Goal: Task Accomplishment & Management: Complete application form

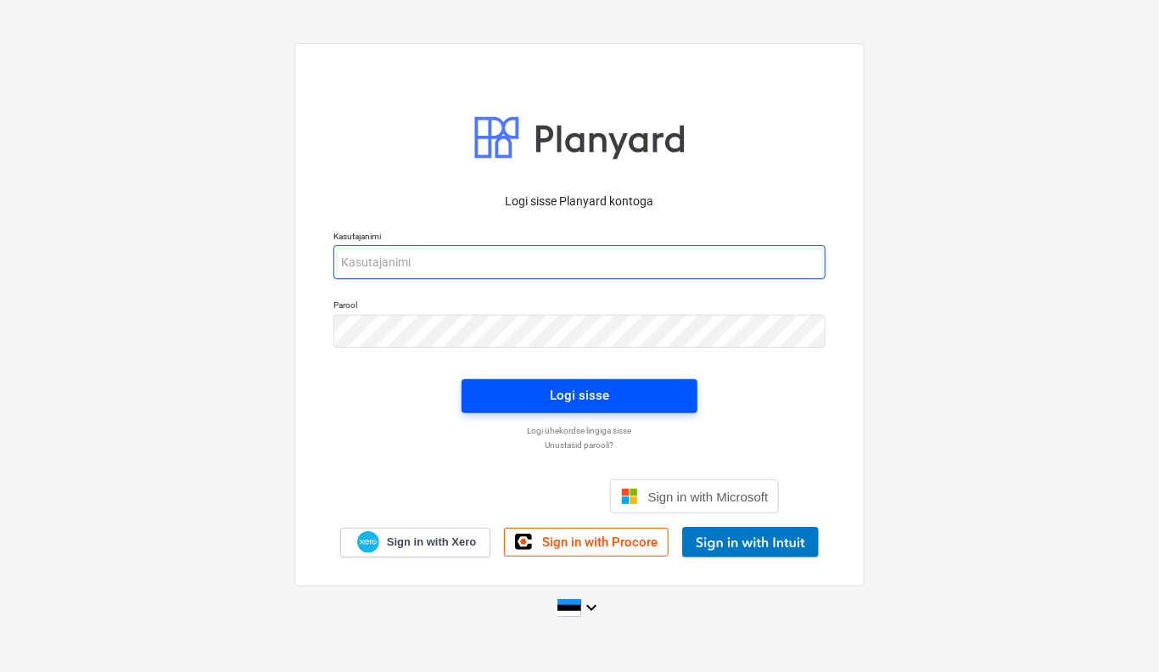
type input "[EMAIL_ADDRESS][DOMAIN_NAME]"
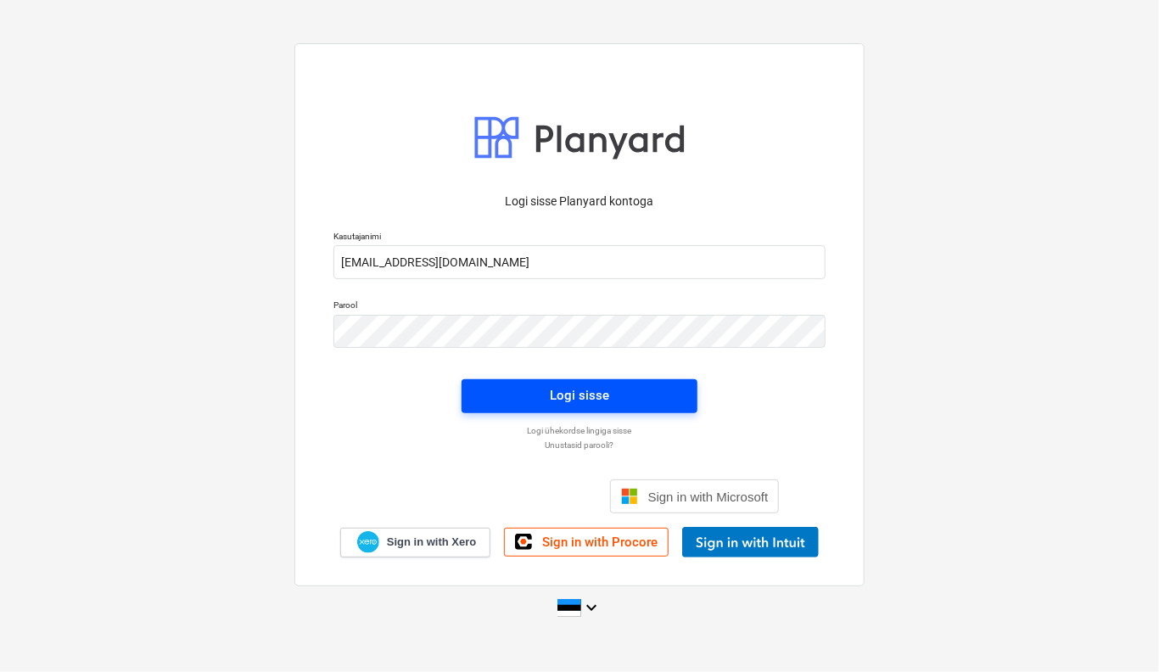
click at [627, 400] on span "Logi sisse" at bounding box center [579, 395] width 195 height 22
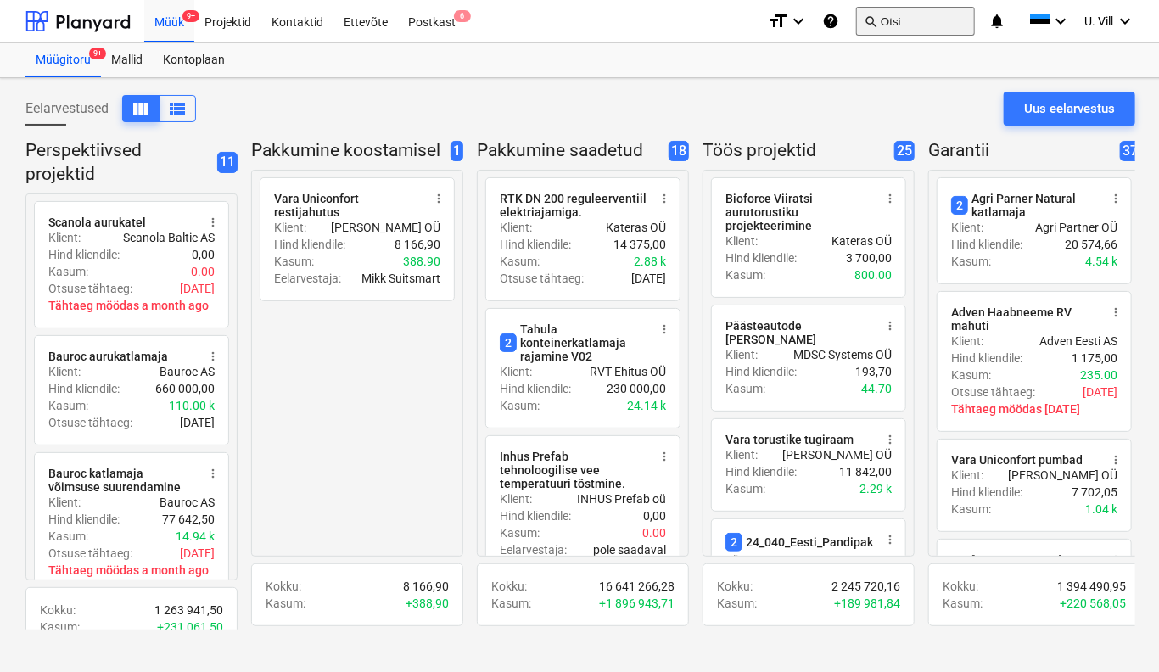
click at [920, 18] on button "search Otsi" at bounding box center [915, 21] width 119 height 29
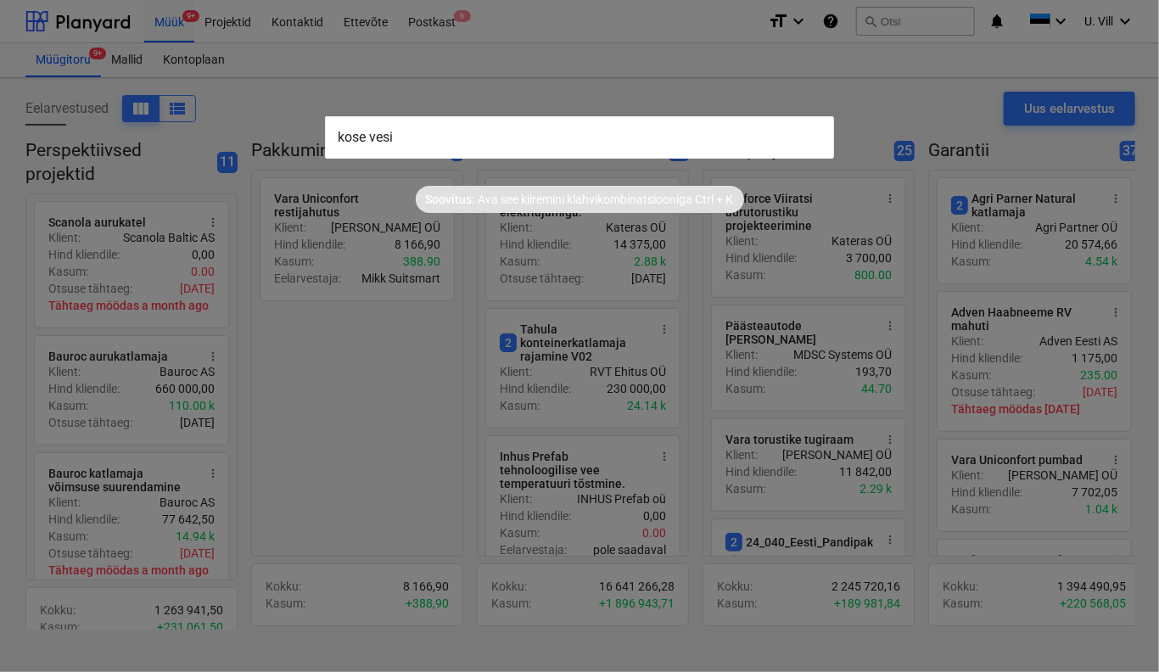
type input "kose vesi"
click at [733, 93] on div at bounding box center [579, 336] width 1159 height 672
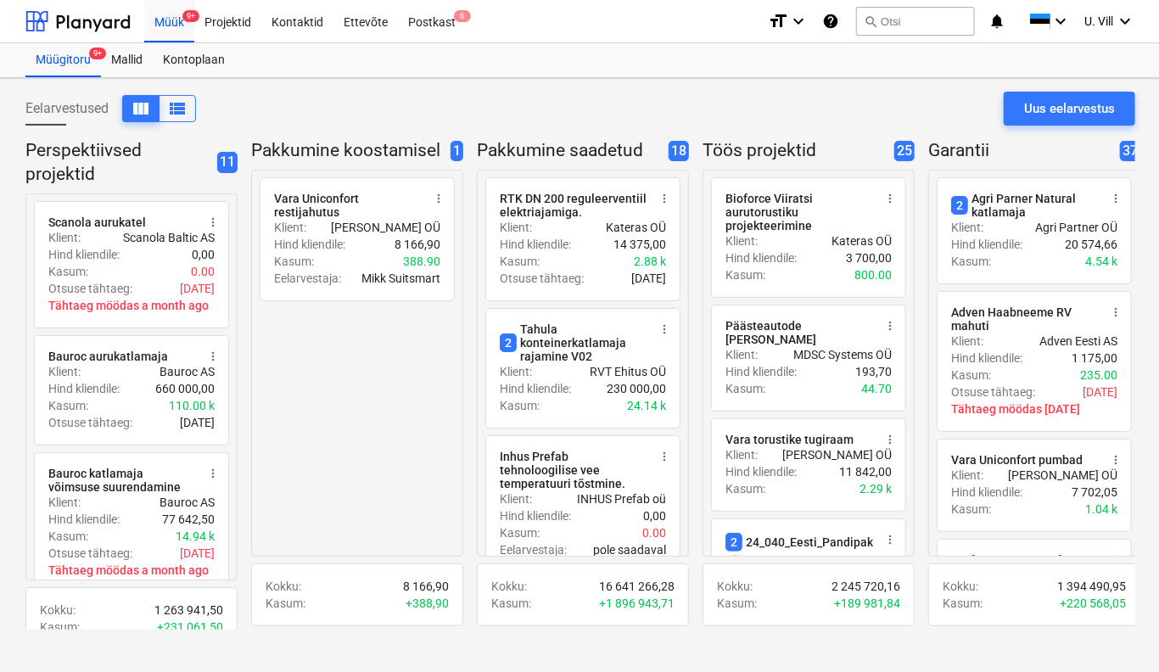
drag, startPoint x: 325, startPoint y: 21, endPoint x: 880, endPoint y: 3, distance: 555.1
click at [325, 21] on div "Kontaktid" at bounding box center [297, 20] width 72 height 43
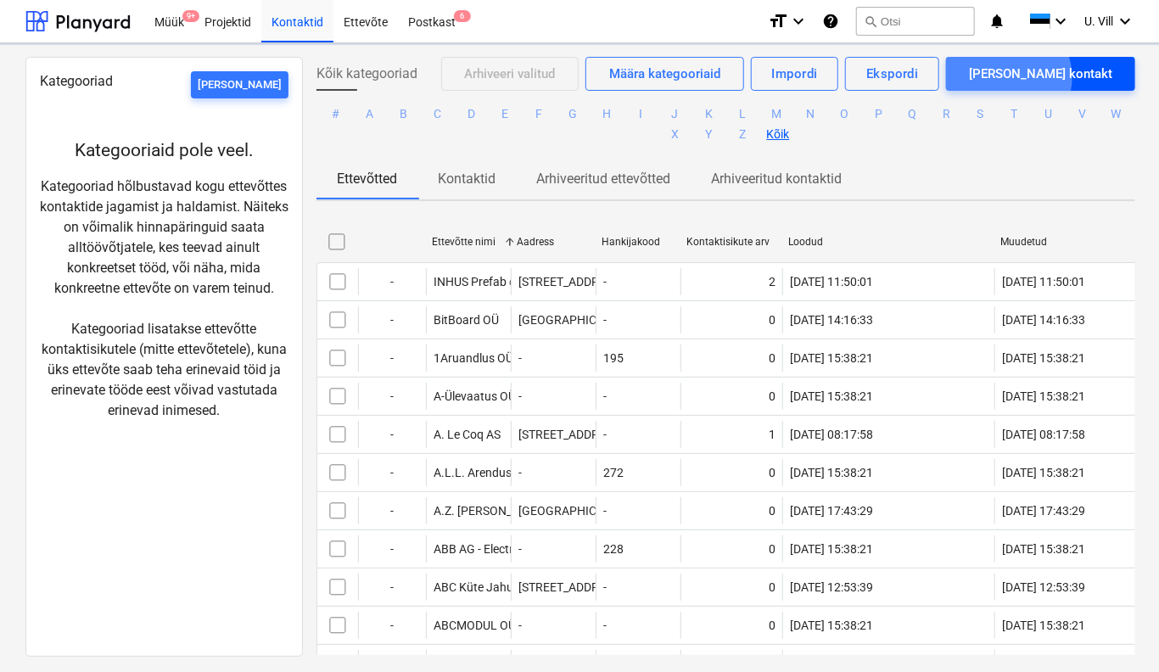
click at [1066, 77] on div "[PERSON_NAME] kontakt" at bounding box center [1040, 74] width 143 height 22
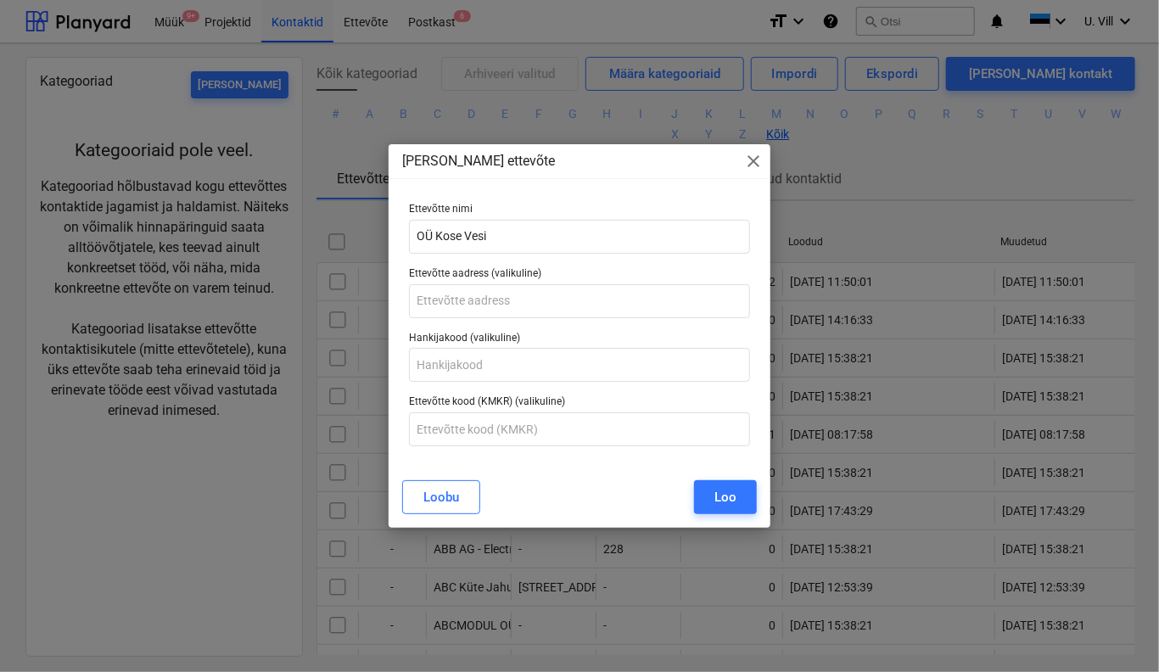
type input "OÜ Kose Vesi"
click at [545, 298] on input "text" at bounding box center [579, 301] width 341 height 34
paste input "[STREET_ADDRESS]"
type input "[STREET_ADDRESS]"
click at [551, 432] on input "text" at bounding box center [579, 429] width 341 height 34
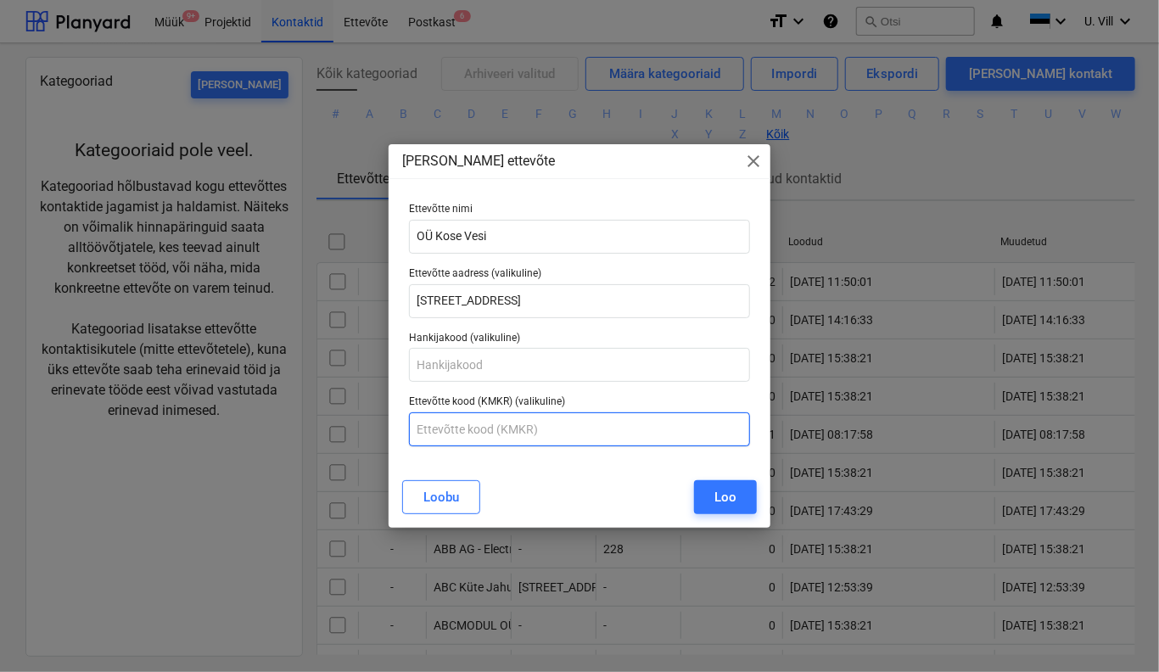
paste input "KMKR EE100804533"
type input "KMKR EE100804533"
click at [738, 500] on button "Loo" at bounding box center [725, 497] width 63 height 34
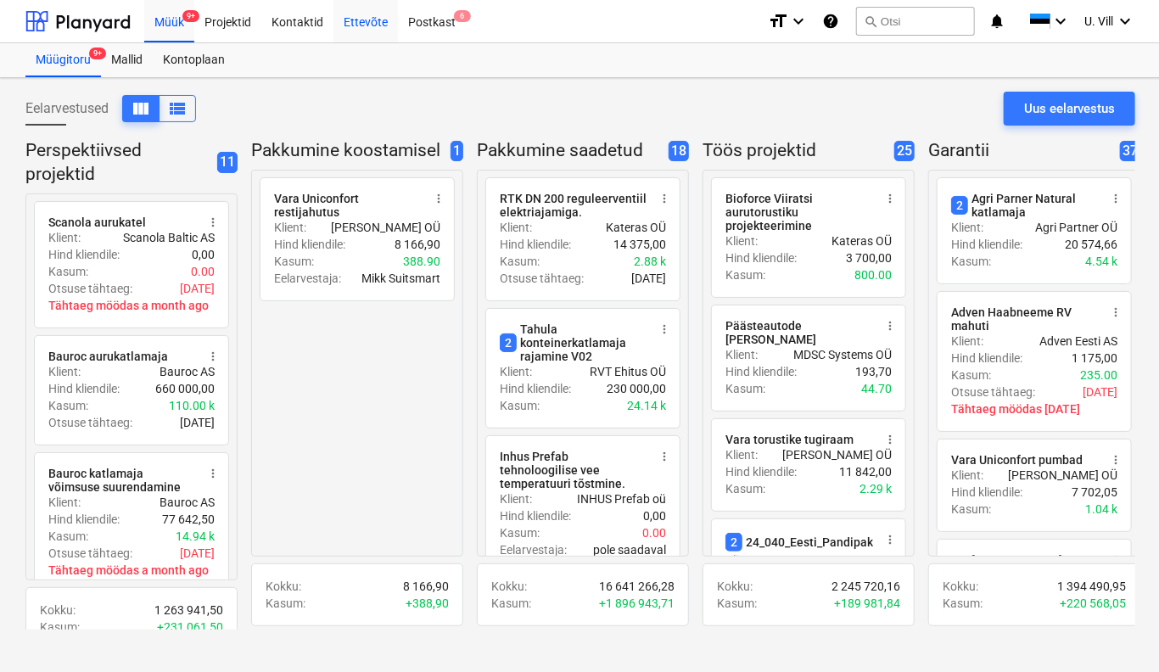
click at [366, 25] on div "Ettevõte" at bounding box center [365, 20] width 64 height 43
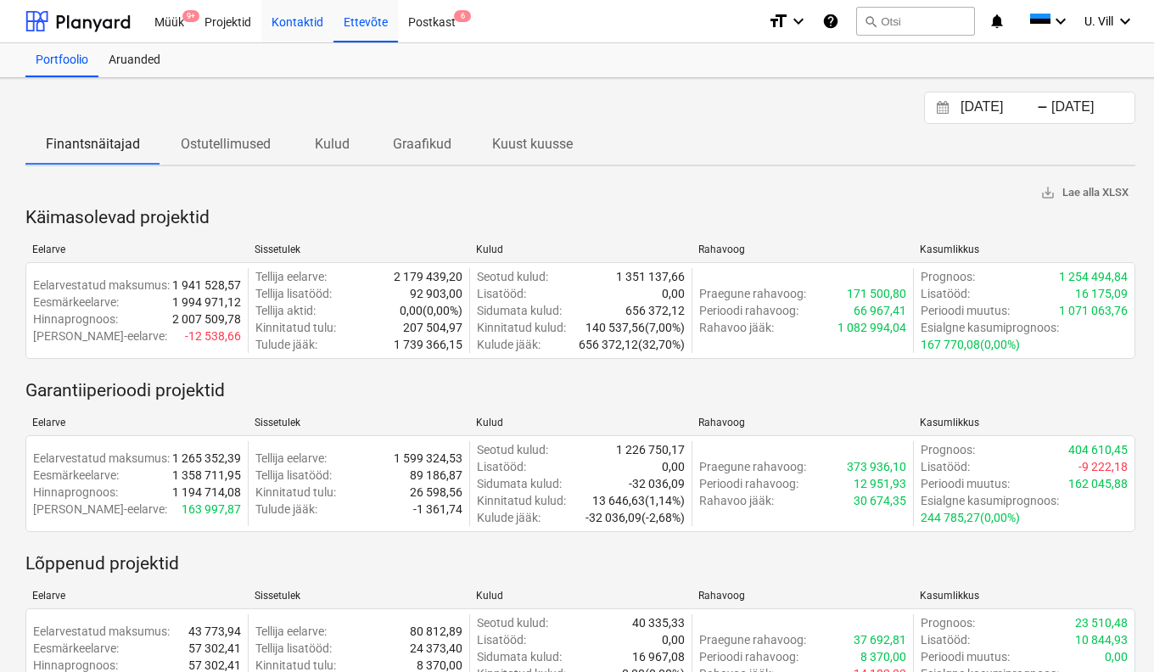
click at [307, 26] on div "Kontaktid" at bounding box center [297, 20] width 72 height 43
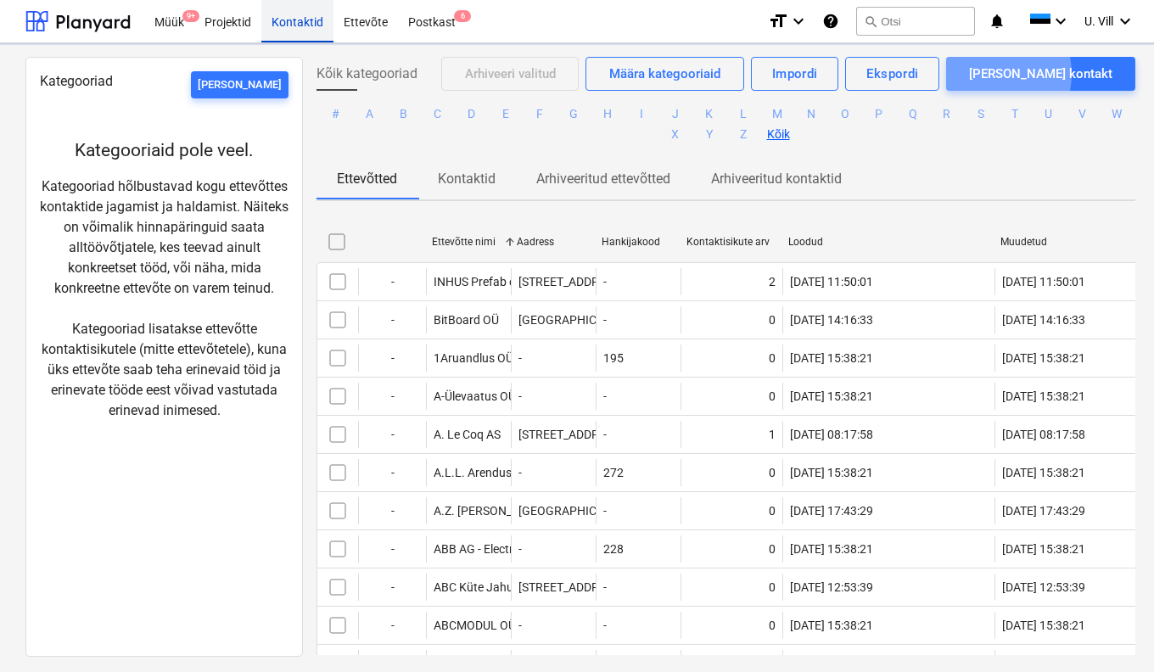
click at [1044, 74] on div "[PERSON_NAME] kontakt" at bounding box center [1040, 74] width 143 height 22
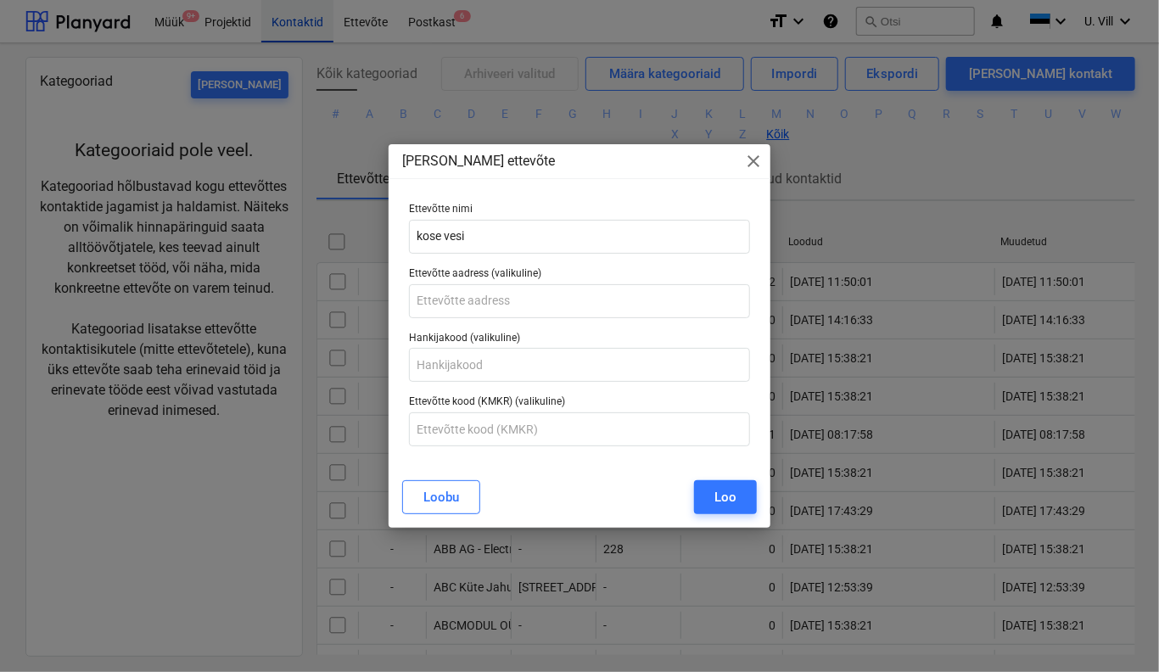
type input "kose vesi"
click at [421, 480] on button "Loobu" at bounding box center [441, 497] width 78 height 34
click at [753, 171] on p "Arhiveeritud kontaktid" at bounding box center [776, 179] width 131 height 20
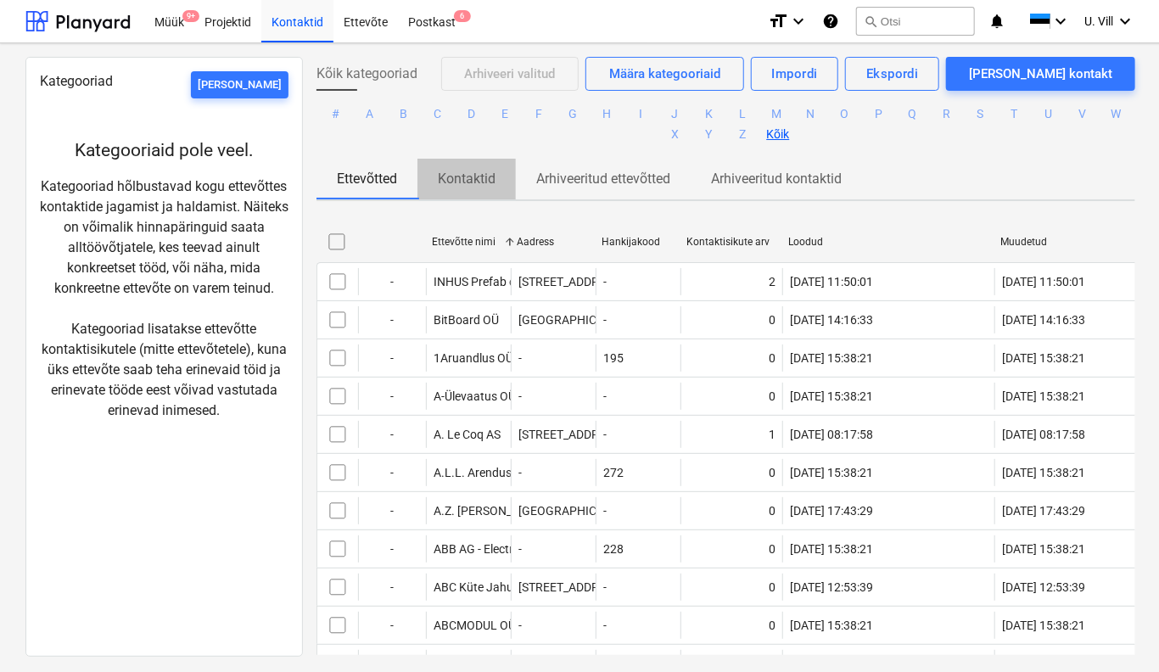
click at [486, 180] on p "Kontaktid" at bounding box center [467, 179] width 58 height 20
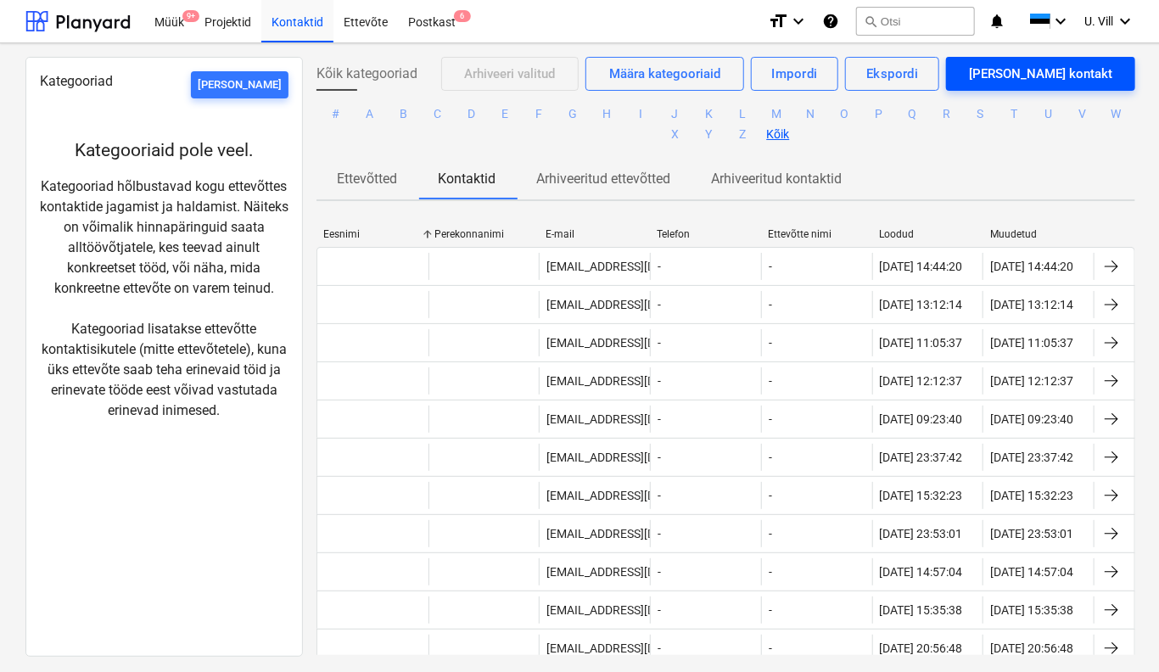
click at [1042, 78] on div "[PERSON_NAME] kontakt" at bounding box center [1040, 74] width 143 height 22
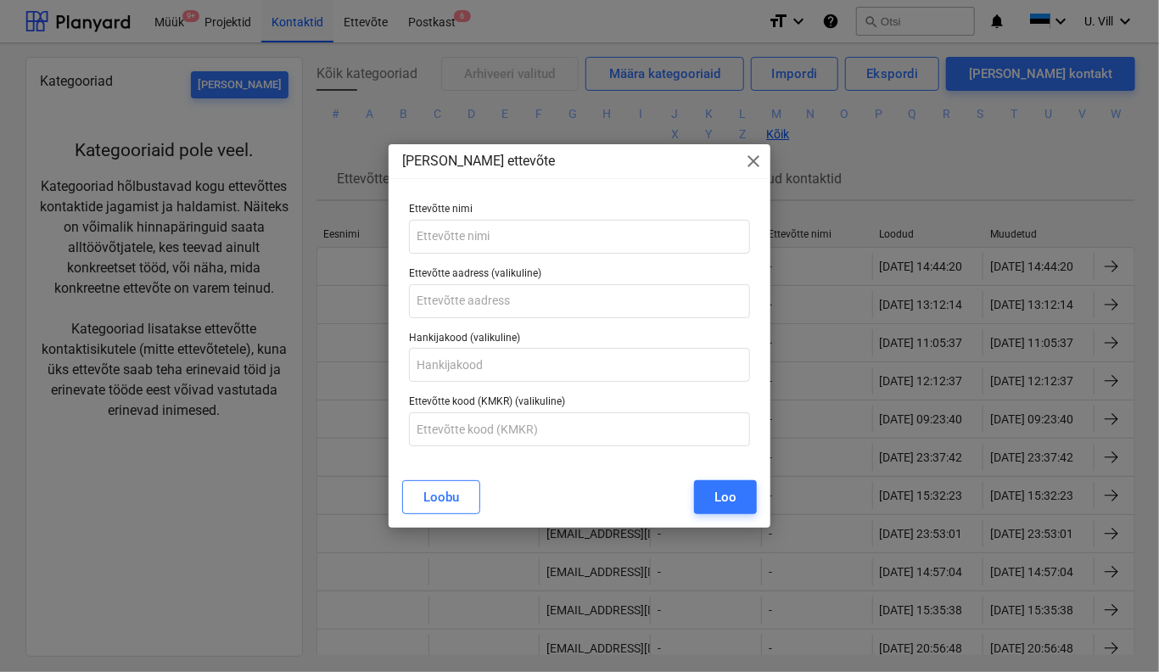
click at [761, 159] on span "close" at bounding box center [753, 161] width 20 height 20
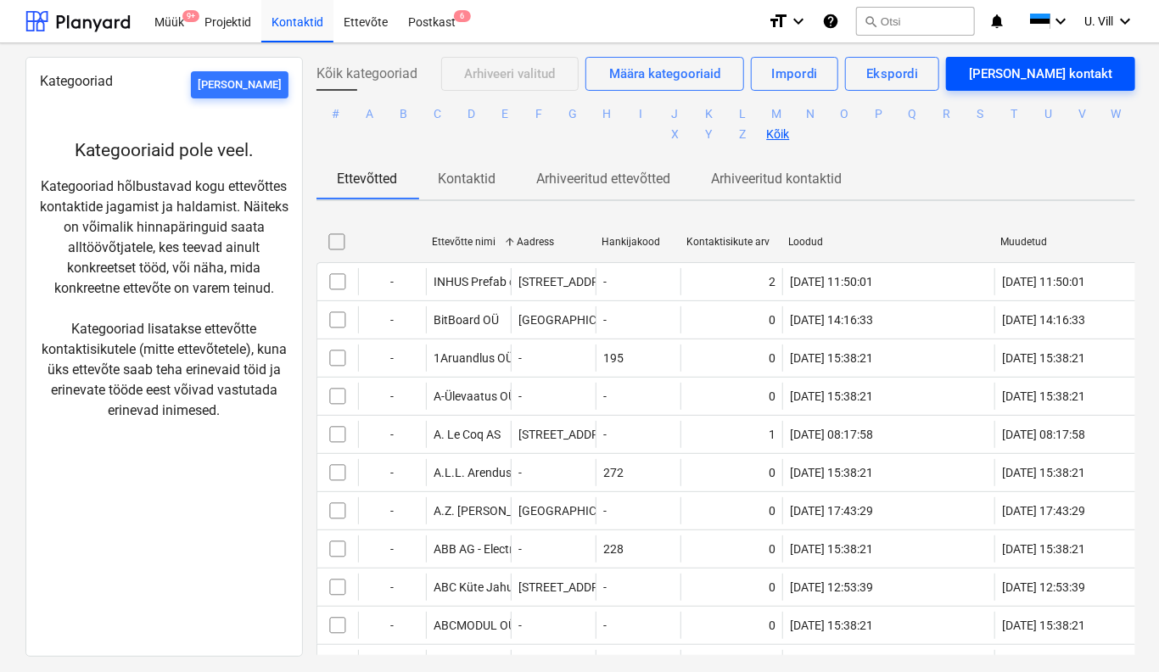
click at [1043, 81] on div "[PERSON_NAME] kontakt" at bounding box center [1040, 74] width 143 height 22
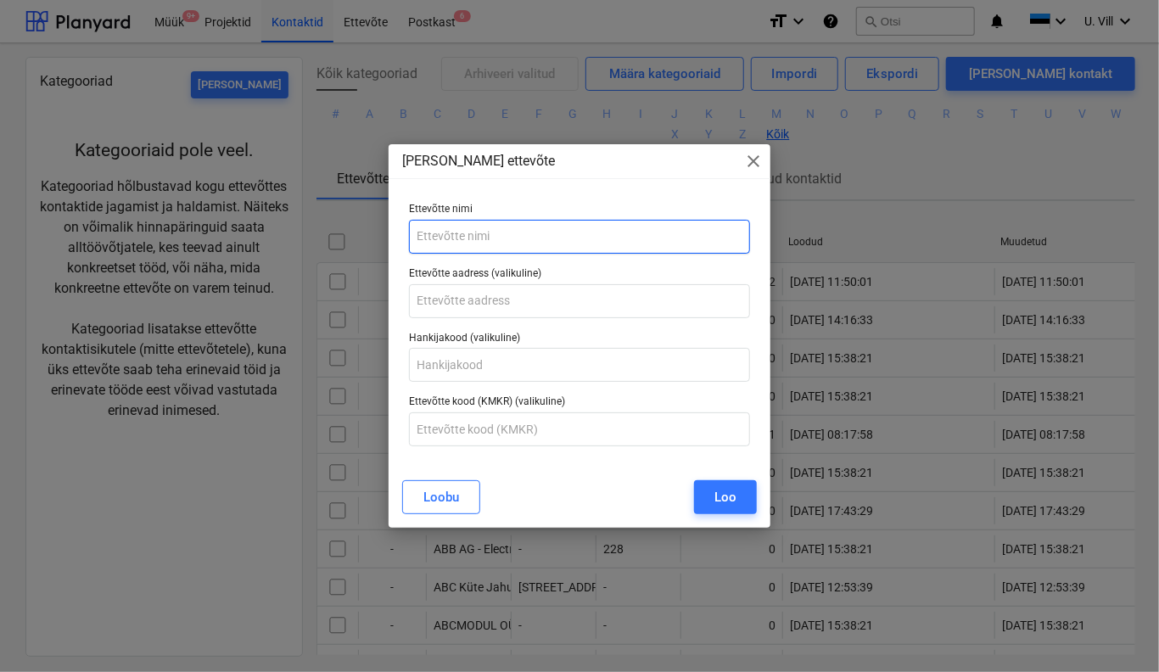
click at [604, 245] on input "text" at bounding box center [579, 237] width 341 height 34
type input "kose vesi"
click at [757, 161] on span "close" at bounding box center [753, 161] width 20 height 20
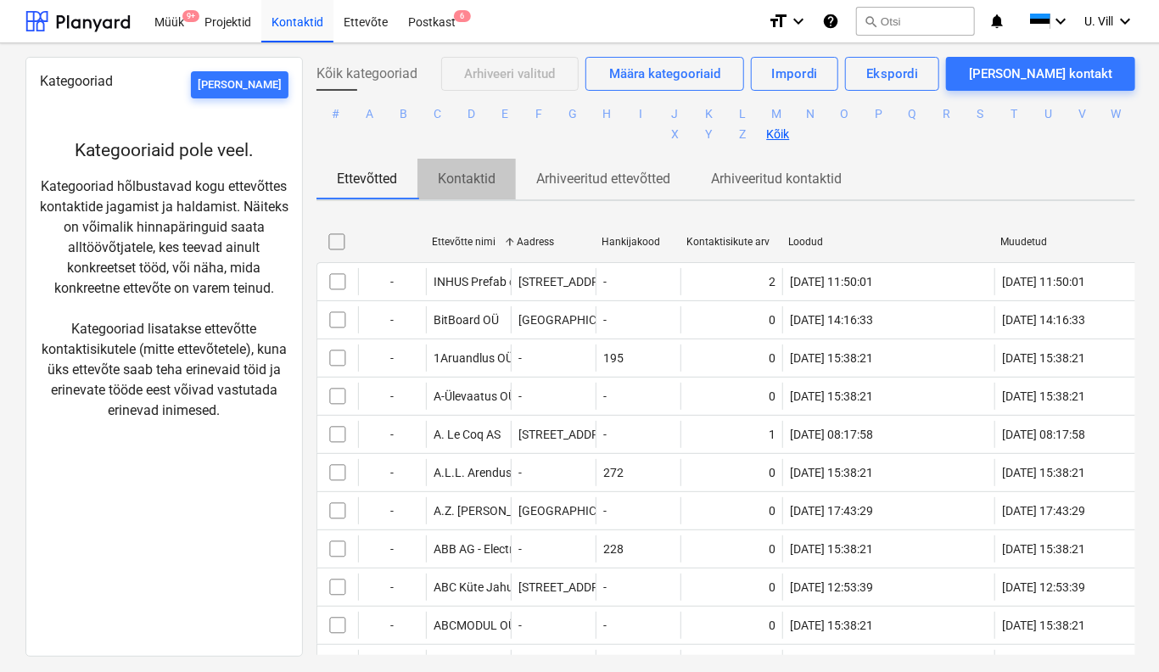
click at [468, 183] on p "Kontaktid" at bounding box center [467, 179] width 58 height 20
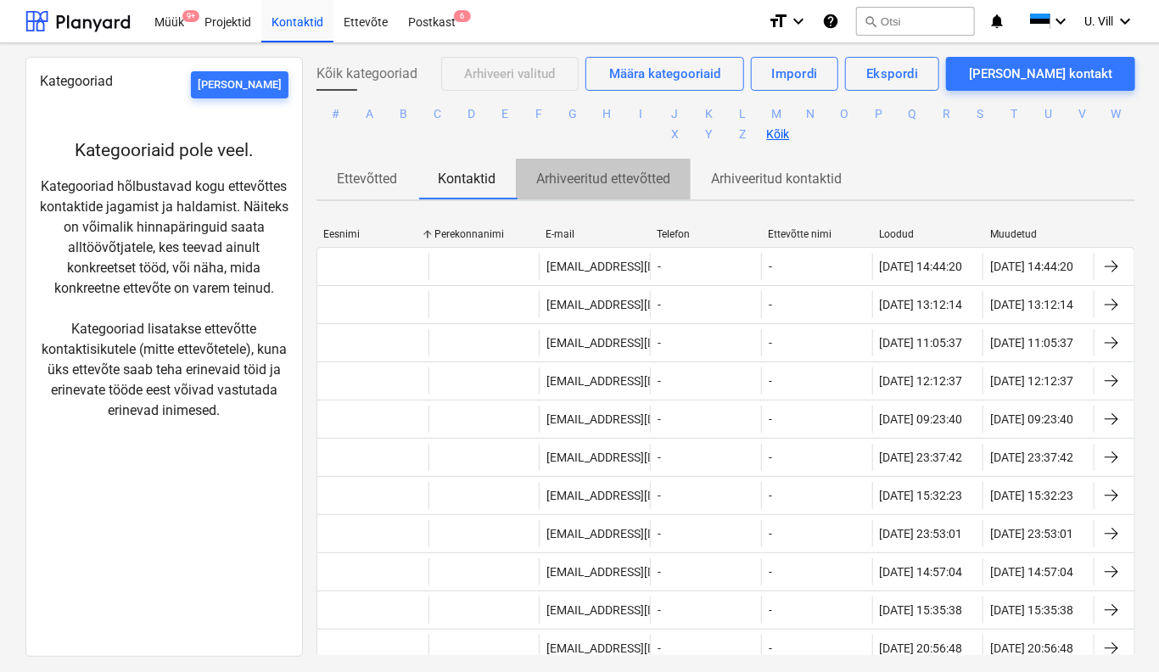
click at [575, 176] on p "Arhiveeritud ettevõtted" at bounding box center [603, 179] width 134 height 20
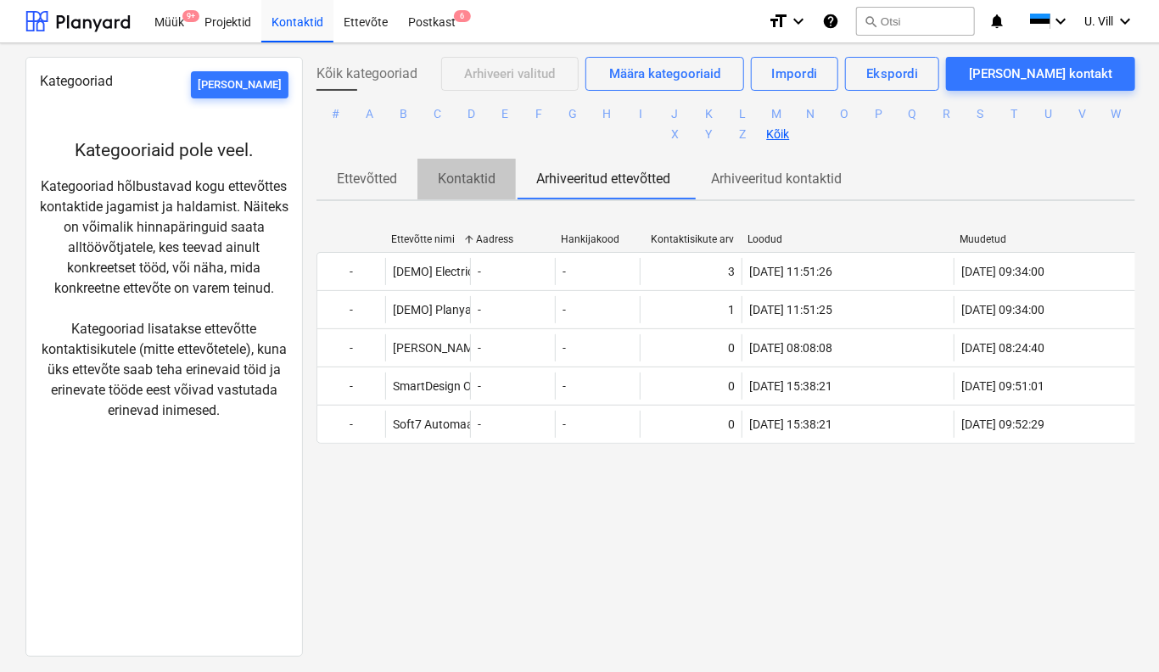
click at [446, 176] on p "Kontaktid" at bounding box center [467, 179] width 58 height 20
click at [358, 23] on div "Ettevõte" at bounding box center [365, 20] width 64 height 43
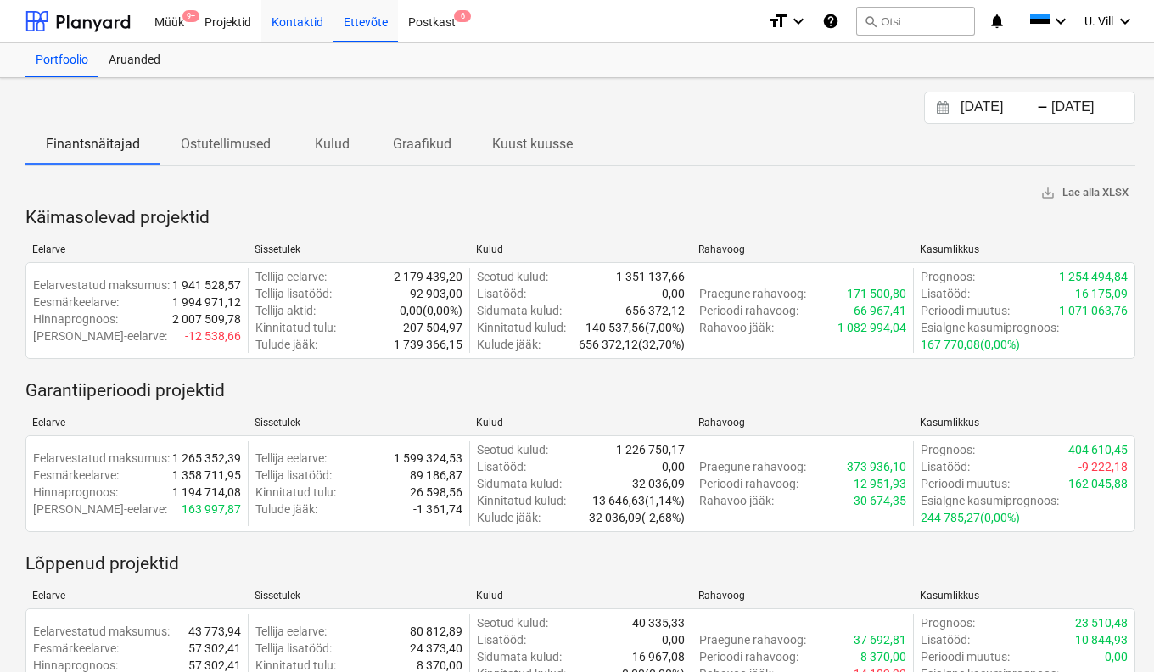
click at [302, 24] on div "Kontaktid" at bounding box center [297, 20] width 72 height 43
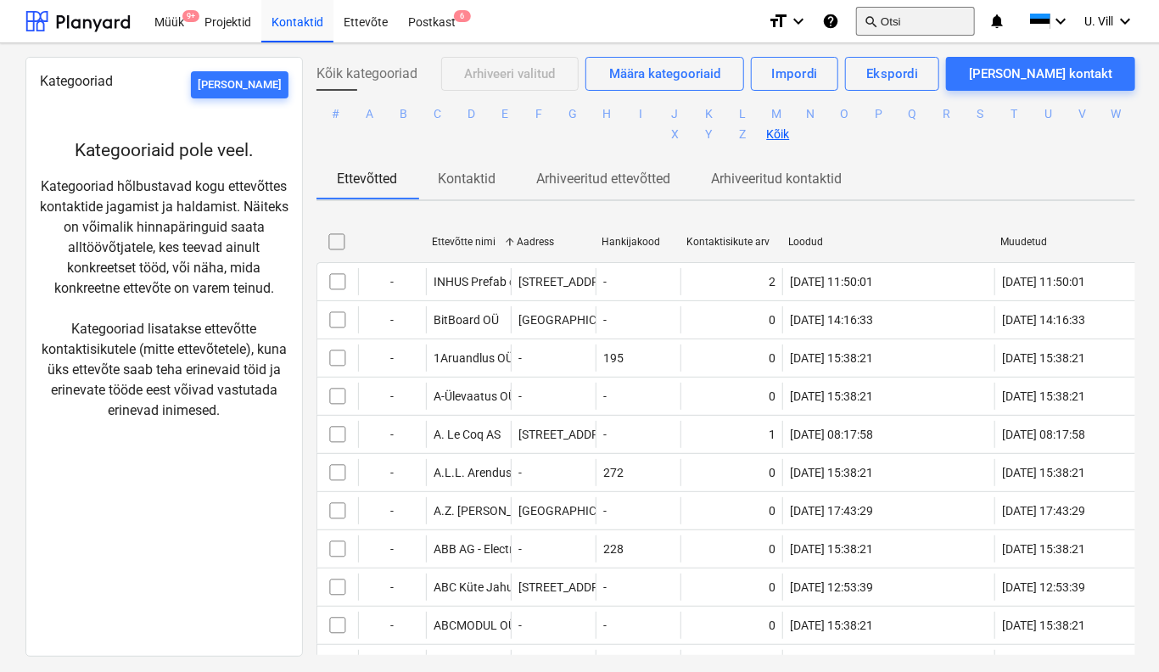
click at [938, 12] on button "search Otsi" at bounding box center [915, 21] width 119 height 29
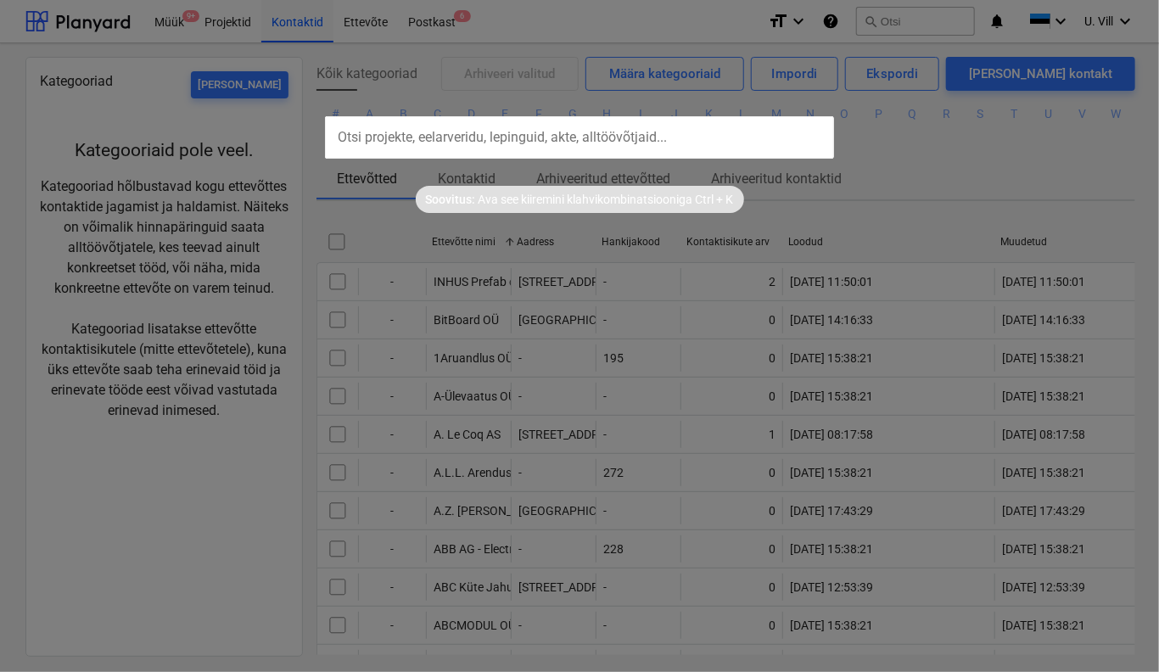
click at [750, 121] on input "text" at bounding box center [579, 137] width 509 height 42
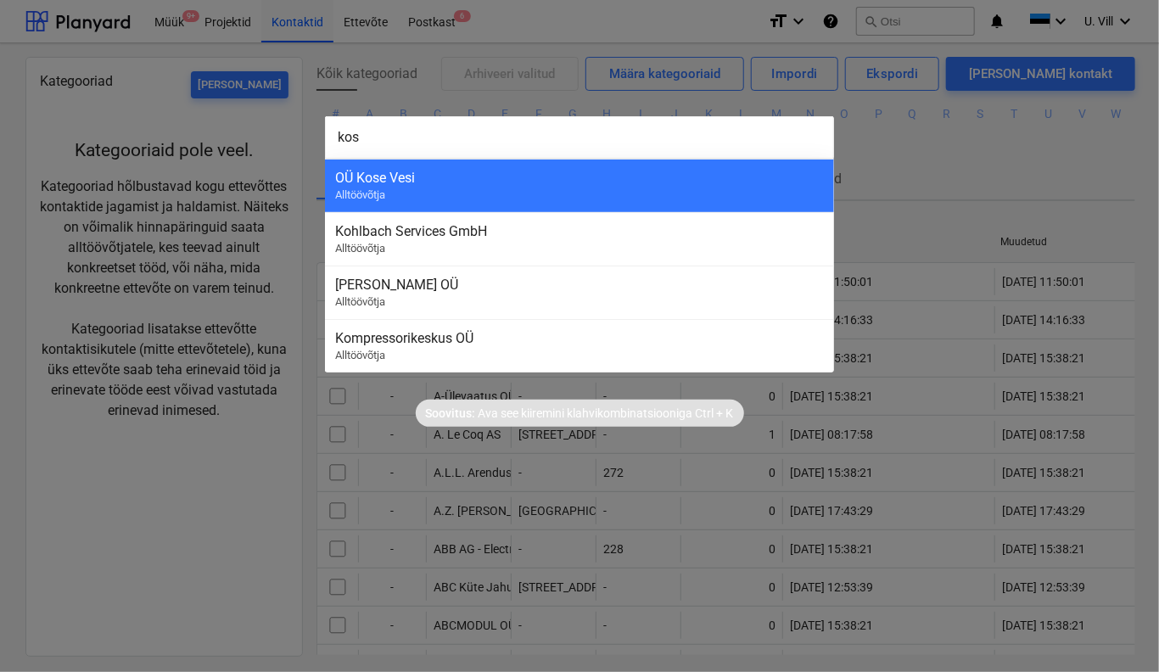
type input "kose"
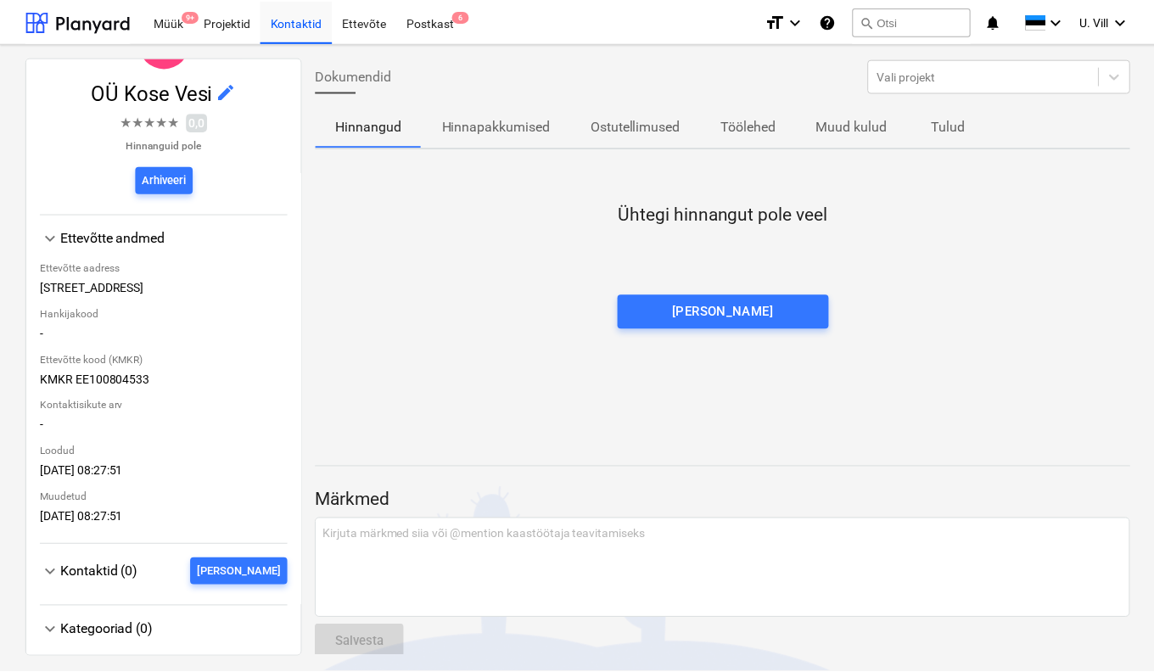
scroll to position [127, 0]
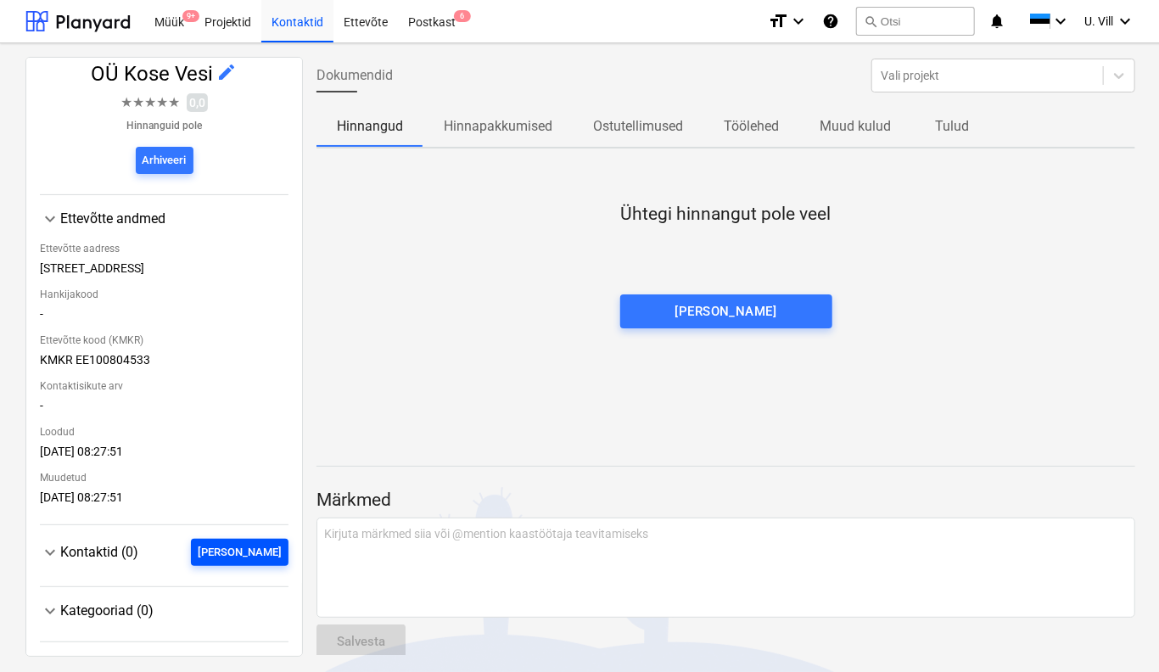
click at [247, 548] on div "[PERSON_NAME]" at bounding box center [240, 553] width 84 height 20
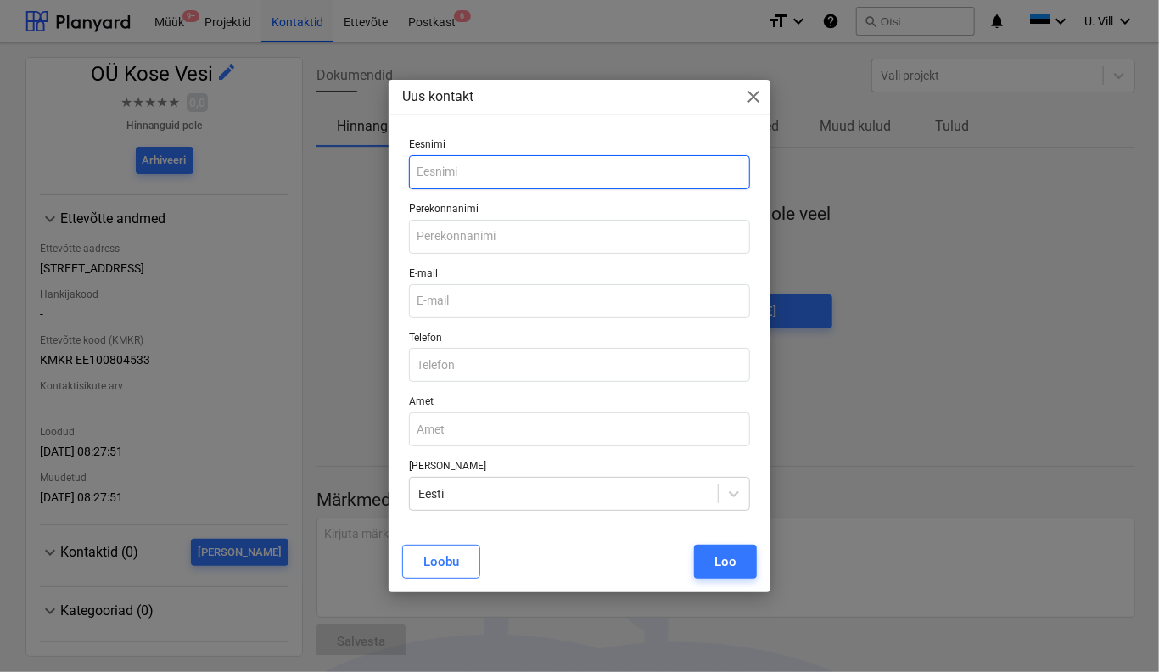
click at [513, 174] on input "text" at bounding box center [579, 172] width 341 height 34
type input "Rein"
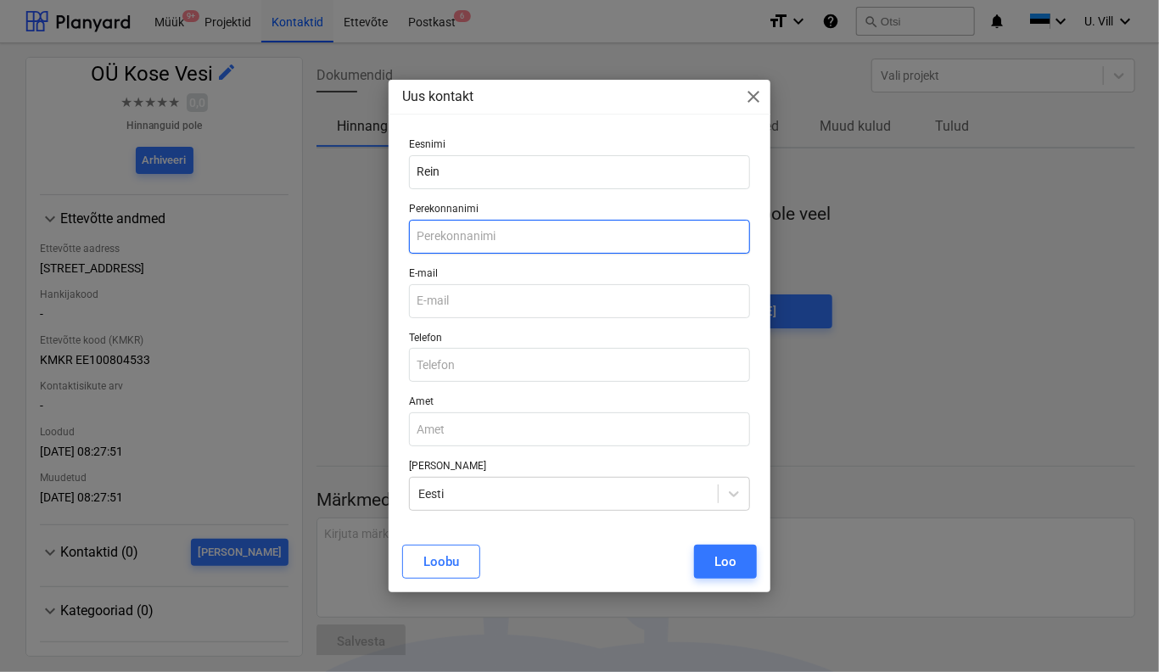
click at [504, 238] on input "text" at bounding box center [579, 237] width 341 height 34
type input "Hordo"
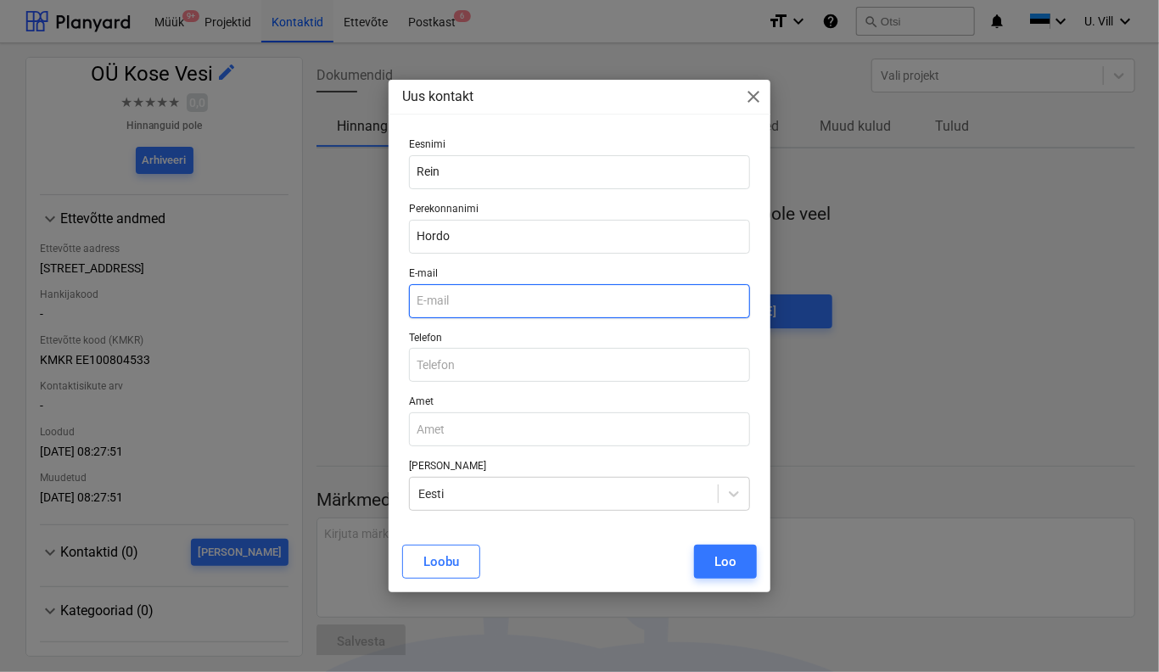
click at [488, 299] on input "email" at bounding box center [579, 301] width 341 height 34
paste input "[EMAIL_ADDRESS][DOMAIN_NAME]"
type input "[EMAIL_ADDRESS][DOMAIN_NAME]"
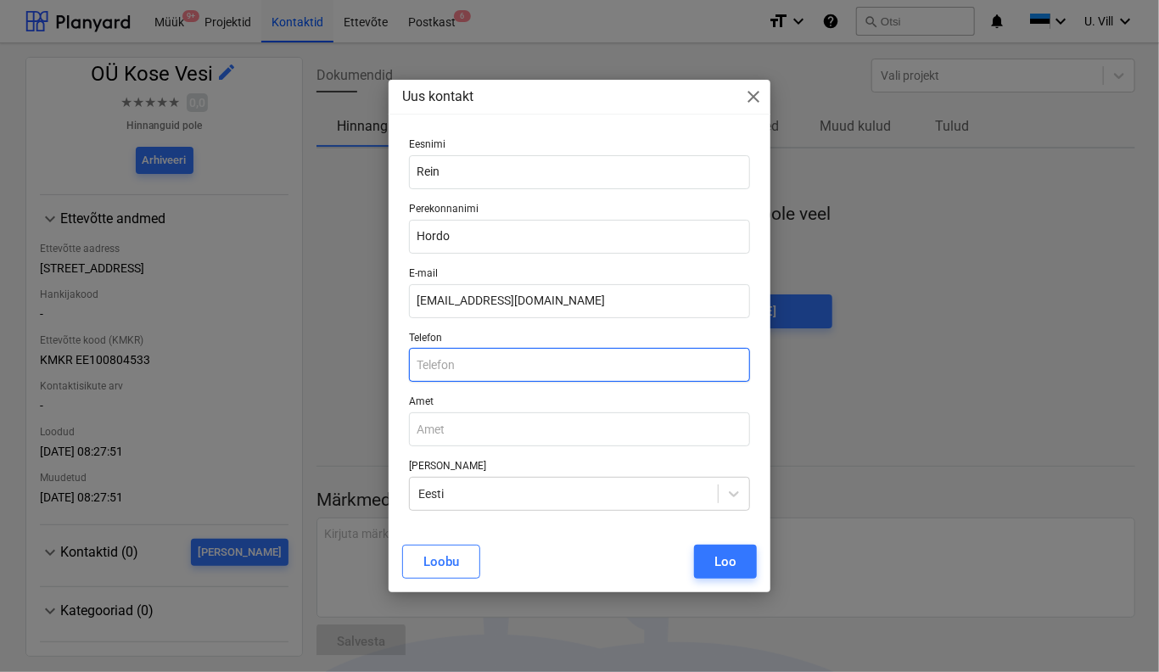
click at [497, 369] on input "text" at bounding box center [579, 365] width 341 height 34
paste input "51 32 793"
type input "51 32 793"
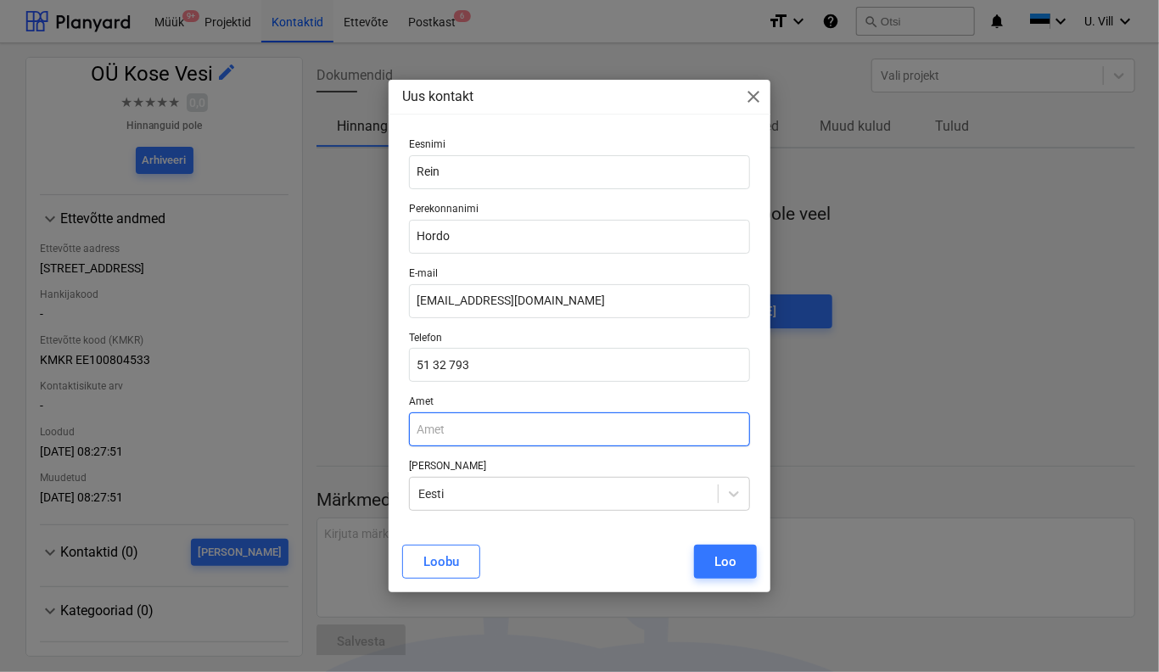
click at [540, 423] on input "text" at bounding box center [579, 429] width 341 height 34
paste input "Soojamajanduse valdkonna juht"
type input "Soojamajanduse valdkonna juht"
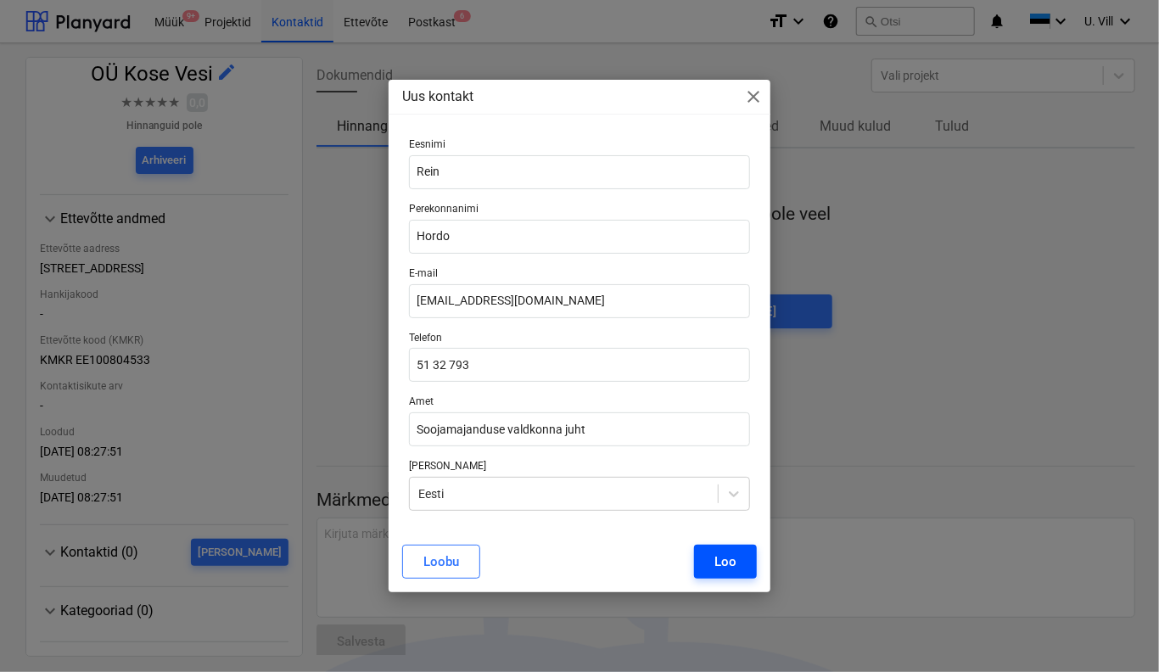
click at [744, 567] on button "Loo" at bounding box center [725, 562] width 63 height 34
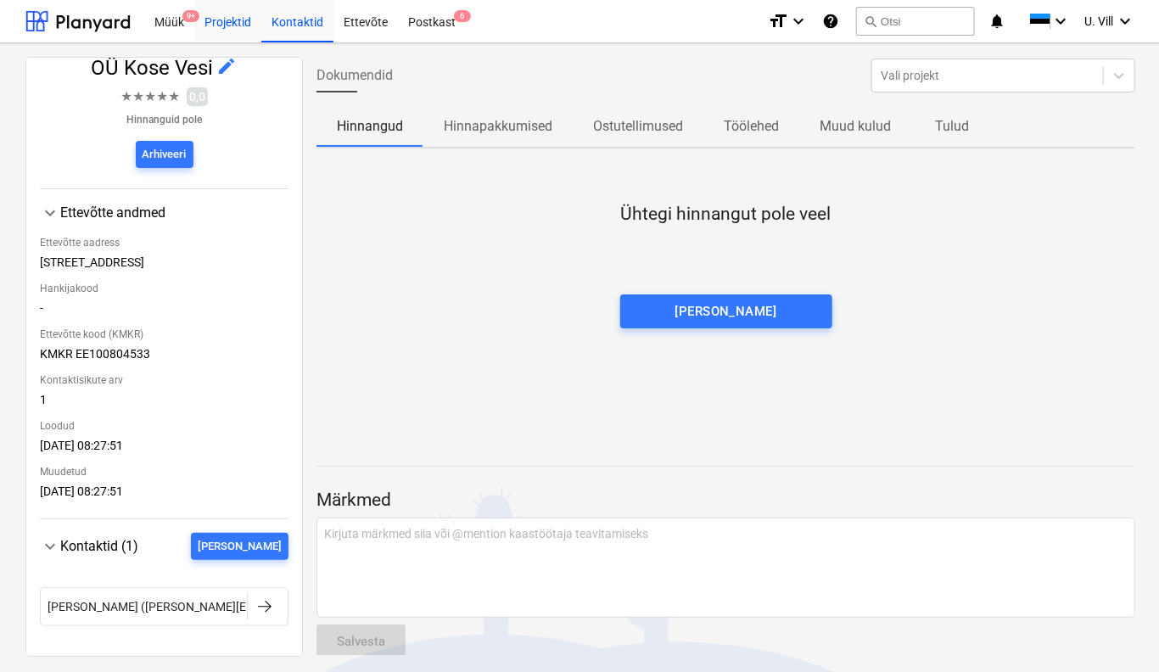
click at [246, 26] on div "Projektid" at bounding box center [227, 20] width 67 height 43
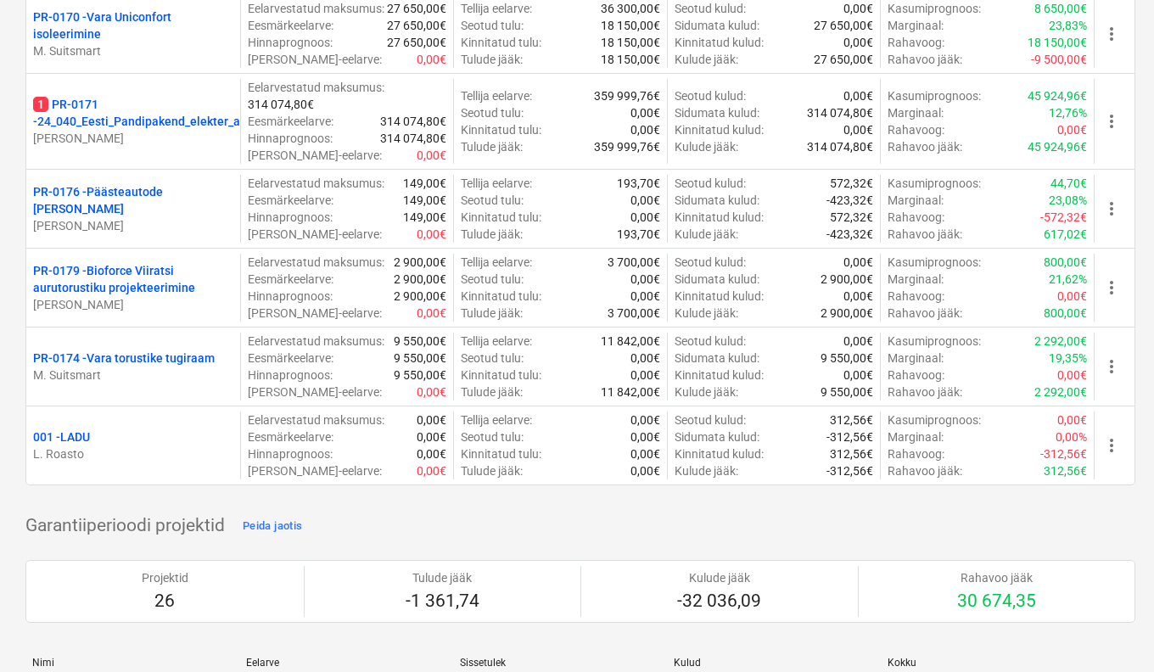
scroll to position [1697, 0]
